Goal: Task Accomplishment & Management: Manage account settings

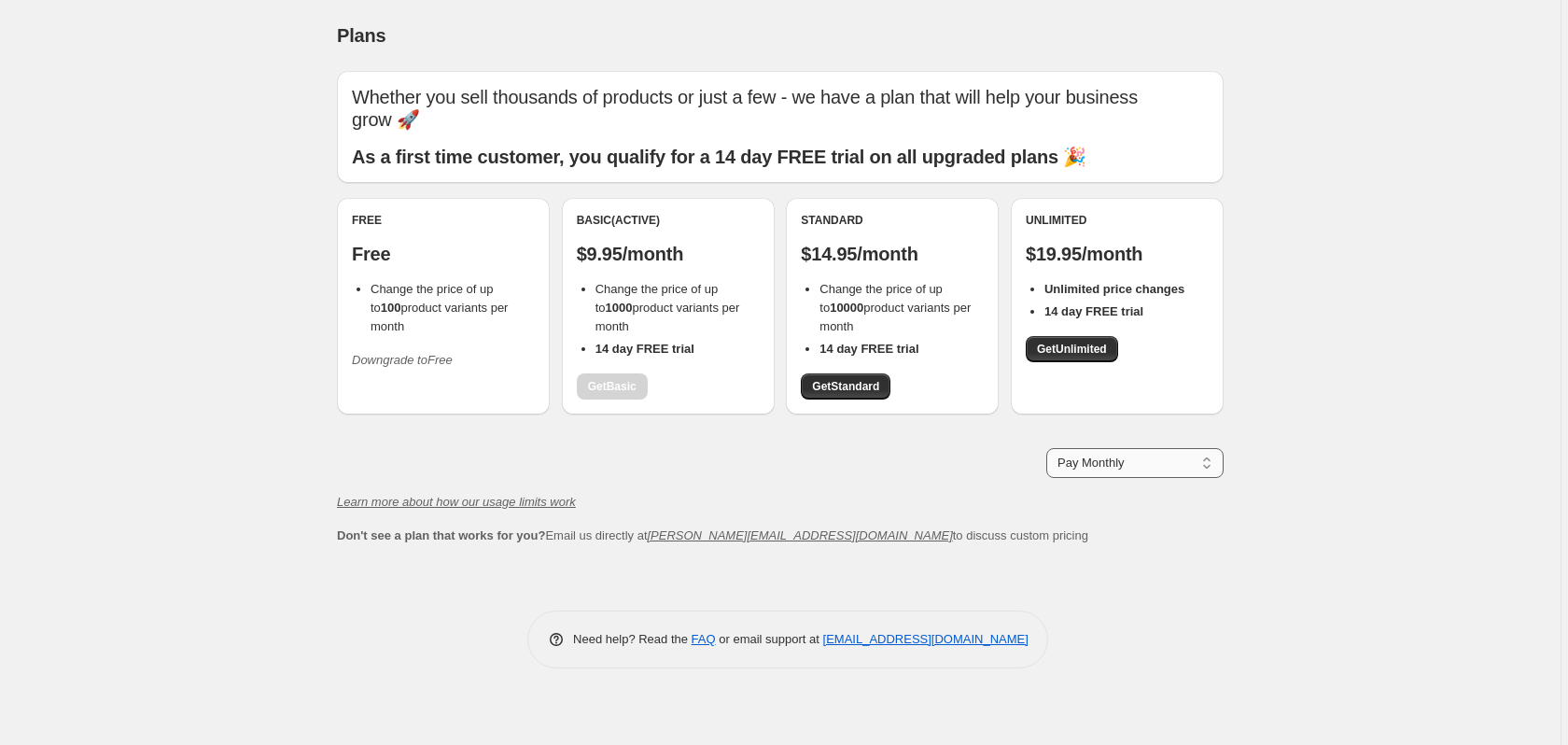
click at [1131, 466] on select "Pay Monthly Pay Yearly (Save 16%)" at bounding box center [1135, 463] width 177 height 30
click at [1360, 379] on div "Plans. This page is ready Plans Whether you sell thousands of products or just …" at bounding box center [780, 372] width 1560 height 745
